Goal: Task Accomplishment & Management: Use online tool/utility

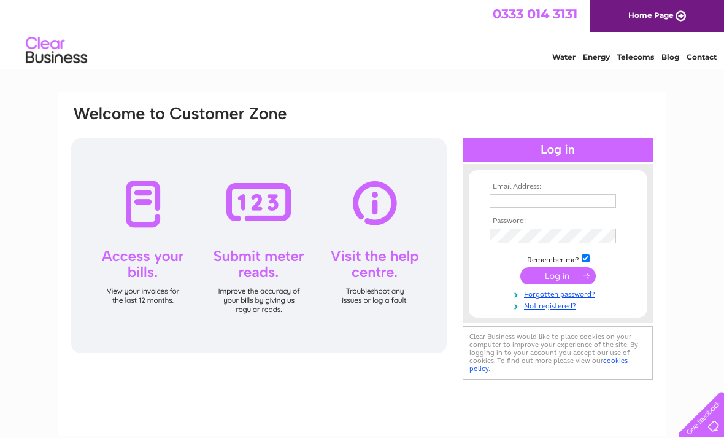
click at [550, 202] on input "text" at bounding box center [553, 201] width 126 height 14
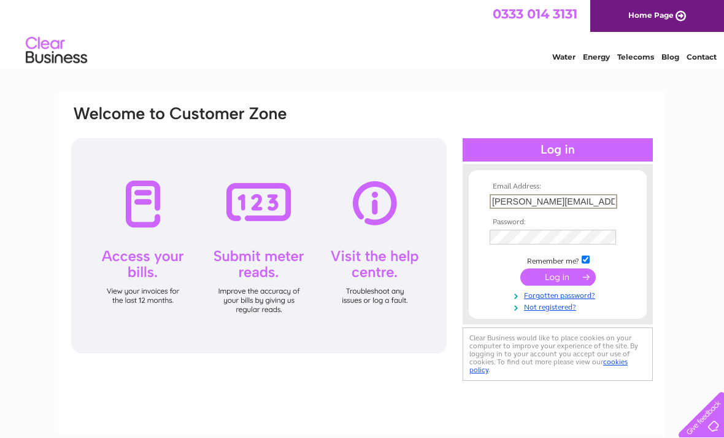
type input "Charlie.breach@btinternet.com"
click at [572, 279] on input "submit" at bounding box center [559, 276] width 76 height 17
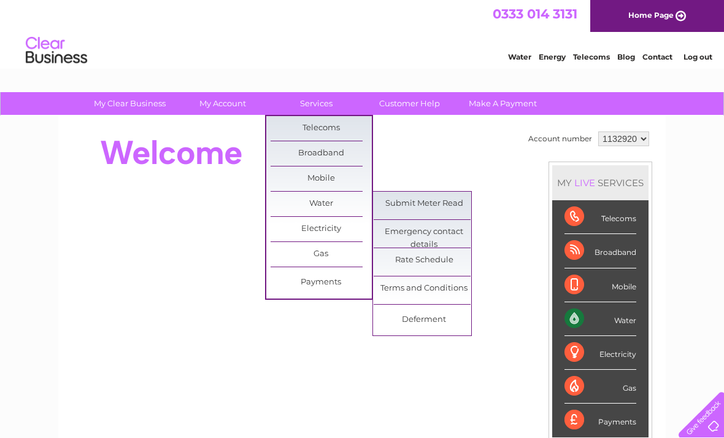
click at [411, 207] on link "Submit Meter Read" at bounding box center [424, 204] width 101 height 25
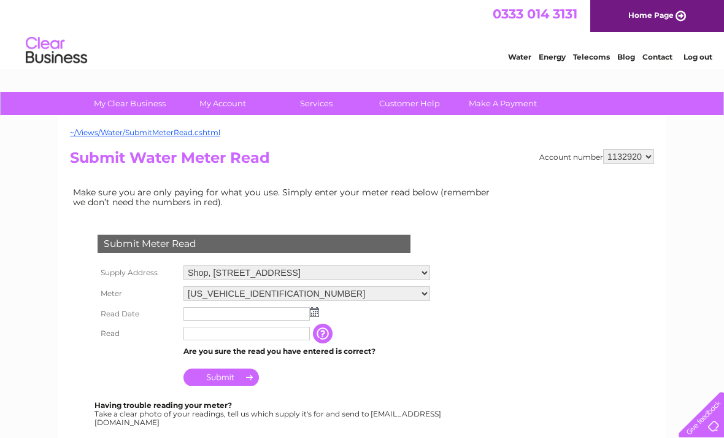
click at [319, 316] on img at bounding box center [314, 312] width 9 height 10
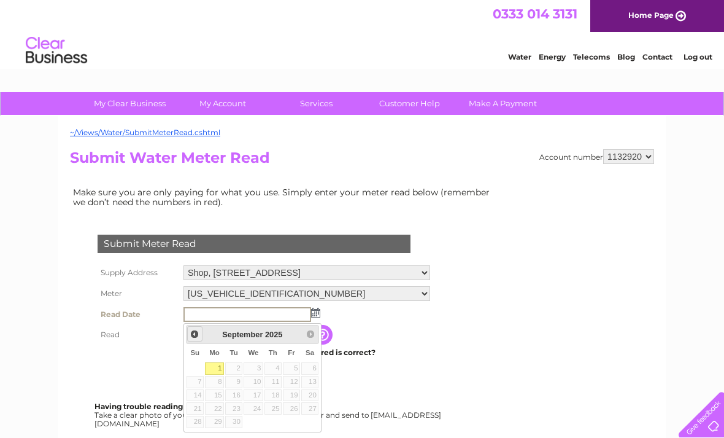
click at [198, 330] on span "Prev" at bounding box center [195, 334] width 10 height 10
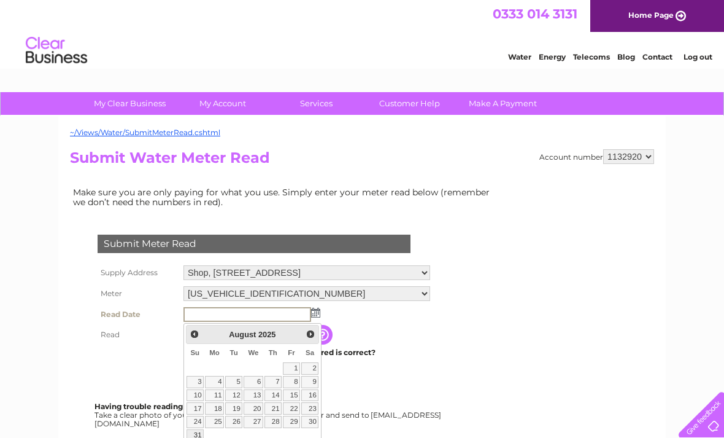
click at [193, 433] on link "31" at bounding box center [195, 435] width 17 height 12
type input "2025/08/31"
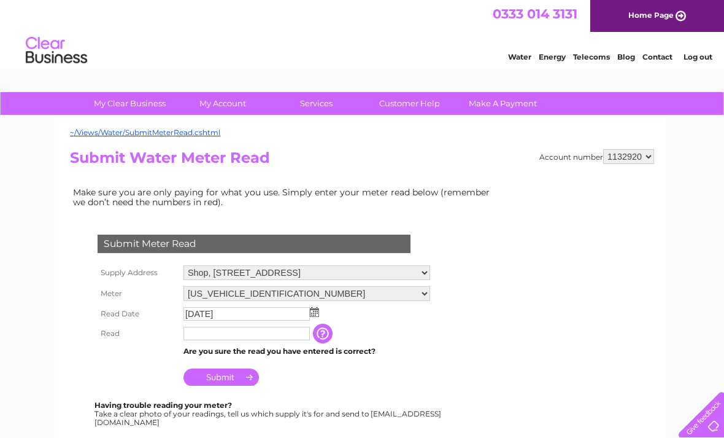
click at [250, 339] on input "text" at bounding box center [247, 334] width 126 height 14
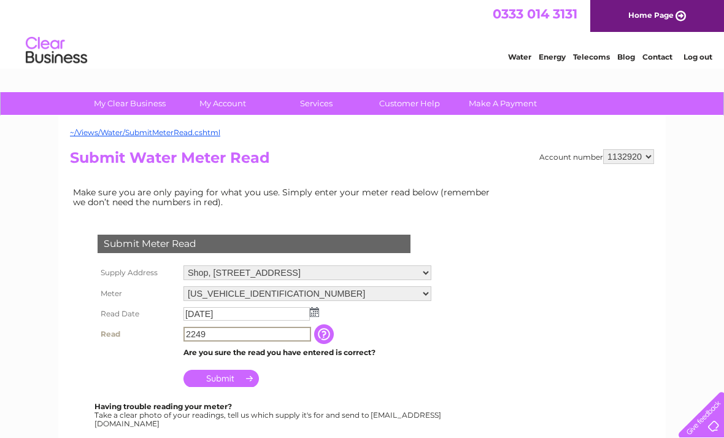
type input "2249"
click at [228, 381] on input "Submit" at bounding box center [222, 378] width 76 height 17
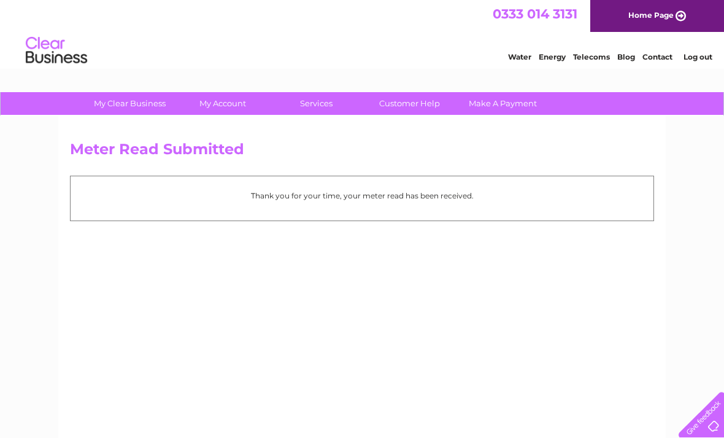
click at [667, 18] on link "Home Page" at bounding box center [658, 16] width 134 height 32
